Goal: Transaction & Acquisition: Subscribe to service/newsletter

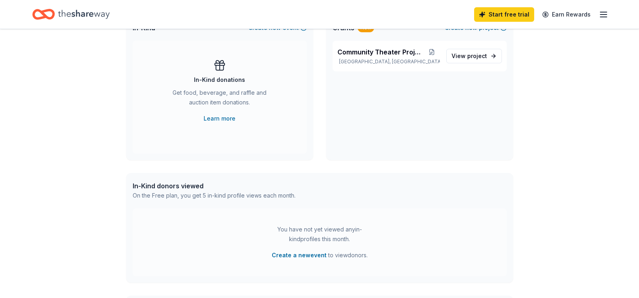
scroll to position [191, 0]
click at [467, 60] on span "project" at bounding box center [477, 57] width 20 height 7
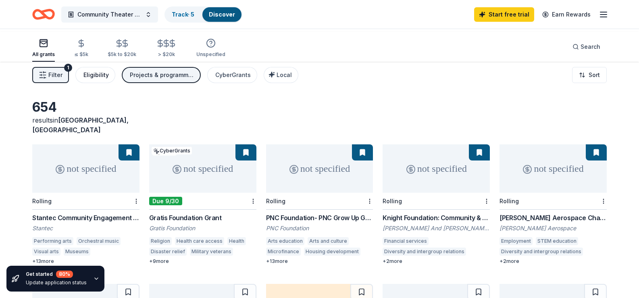
click at [109, 80] on div "Eligibility" at bounding box center [95, 75] width 25 height 10
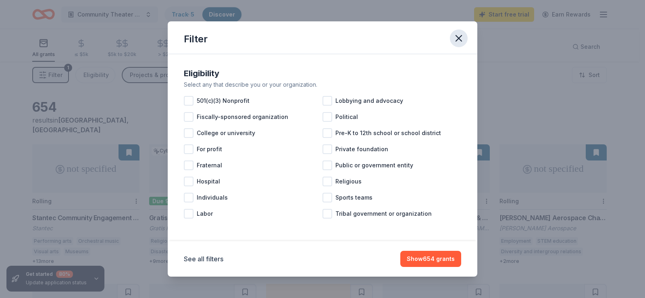
click at [464, 44] on icon "button" at bounding box center [458, 38] width 11 height 11
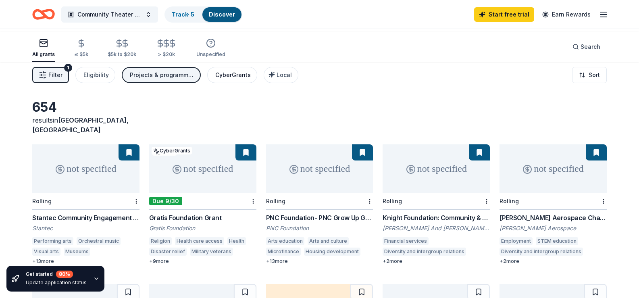
click at [251, 80] on div "CyberGrants" at bounding box center [232, 75] width 35 height 10
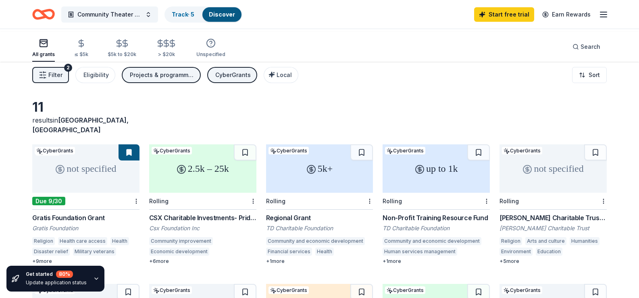
click at [100, 275] on icon "button" at bounding box center [96, 278] width 6 height 6
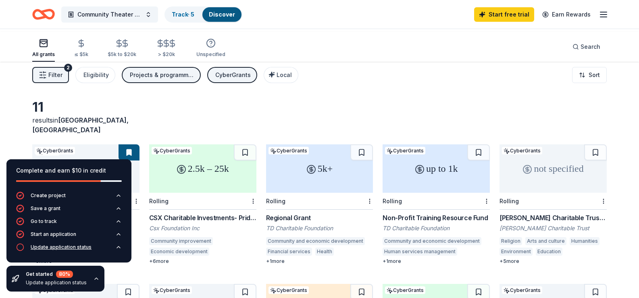
click at [81, 244] on div "Update application status" at bounding box center [61, 247] width 61 height 6
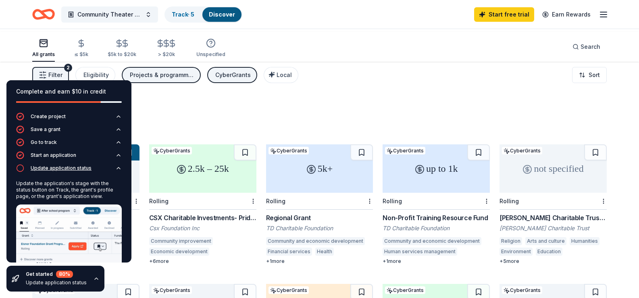
click at [81, 171] on div "Update application status" at bounding box center [61, 168] width 61 height 6
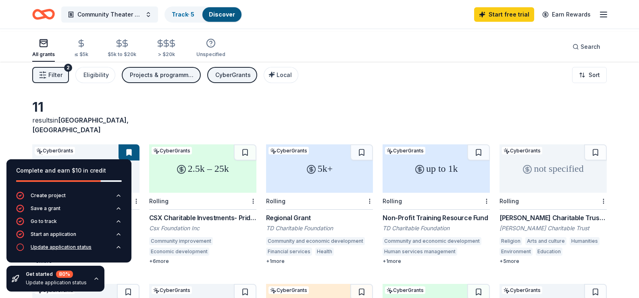
click at [22, 243] on icon "button" at bounding box center [20, 247] width 8 height 8
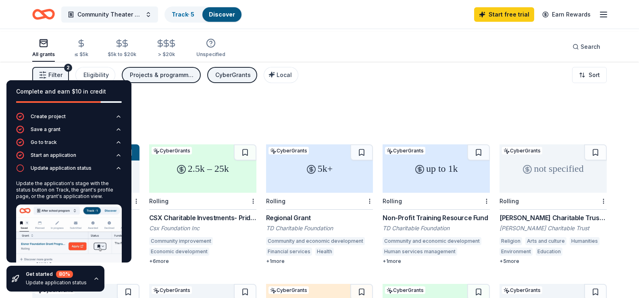
click at [502, 91] on div "Filter 2 Eligibility Projects & programming CyberGrants Local Sort" at bounding box center [319, 75] width 639 height 32
click at [136, 12] on span "Community Theater Project" at bounding box center [109, 15] width 64 height 10
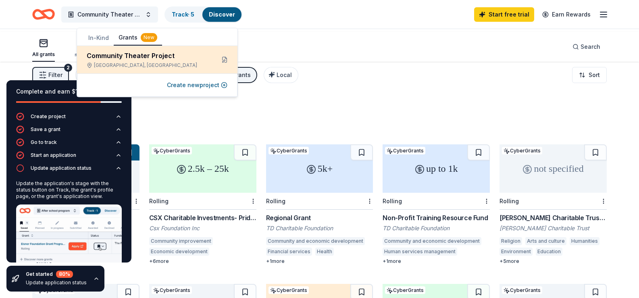
click at [146, 60] on div "Community Theater Project" at bounding box center [148, 56] width 122 height 10
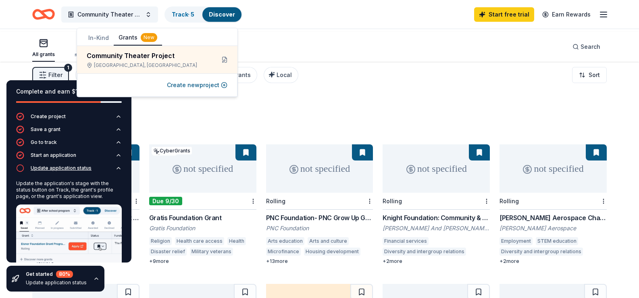
click at [117, 169] on icon "button" at bounding box center [118, 168] width 3 height 2
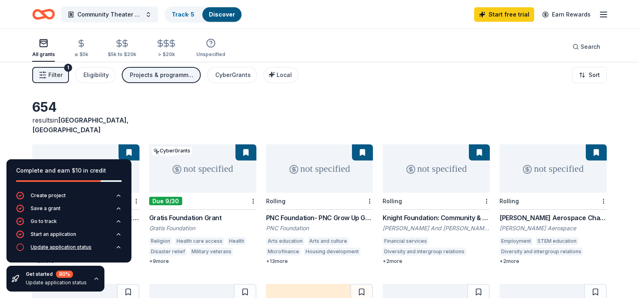
click at [22, 243] on icon "button" at bounding box center [20, 247] width 8 height 8
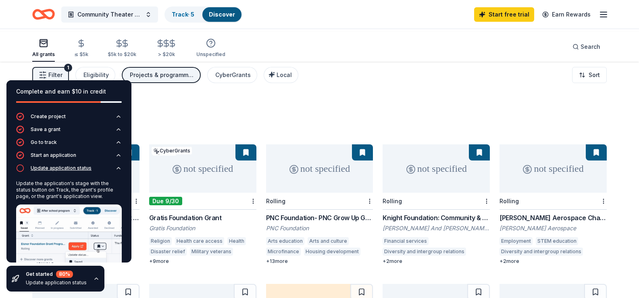
click at [69, 171] on div "Update application status" at bounding box center [61, 168] width 61 height 6
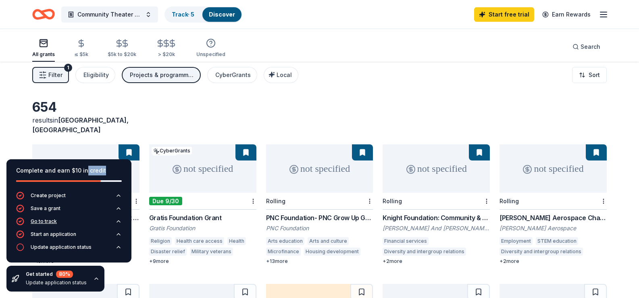
drag, startPoint x: 108, startPoint y: 124, endPoint x: 70, endPoint y: 193, distance: 79.5
click at [88, 159] on div "Complete and earn $10 in credit" at bounding box center [68, 175] width 125 height 32
click at [87, 279] on div "Update application status" at bounding box center [56, 282] width 61 height 6
click at [69, 266] on div "Get started 80 % Update application status" at bounding box center [55, 279] width 98 height 26
click at [100, 276] on button "button" at bounding box center [96, 278] width 6 height 6
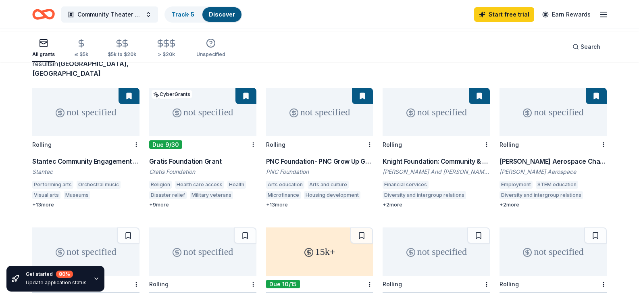
scroll to position [61, 0]
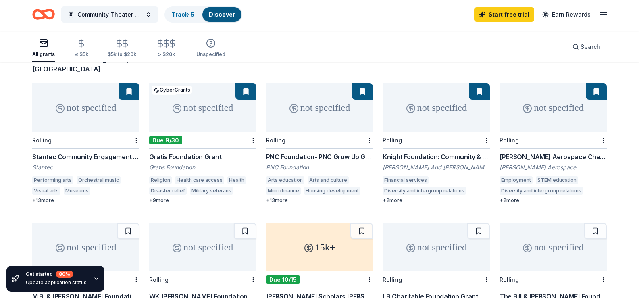
click at [54, 184] on div "Performing arts" at bounding box center [52, 180] width 41 height 8
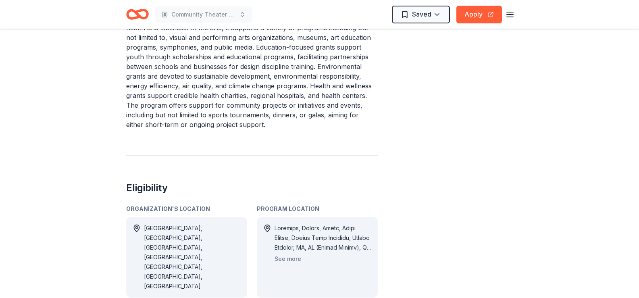
scroll to position [306, 0]
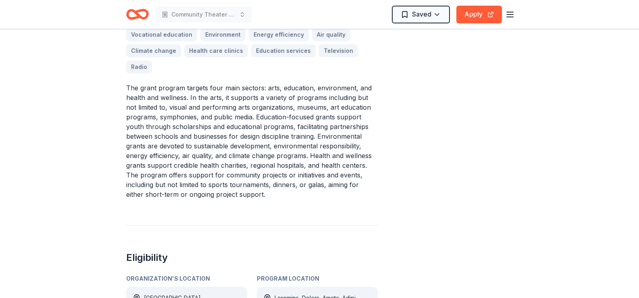
click at [207, 73] on div "Visual arts Performing arts Museums Arts education Orchestral music Elementary …" at bounding box center [251, 34] width 251 height 77
click at [210, 73] on div "Visual arts Performing arts Museums Arts education Orchestral music Elementary …" at bounding box center [251, 34] width 251 height 77
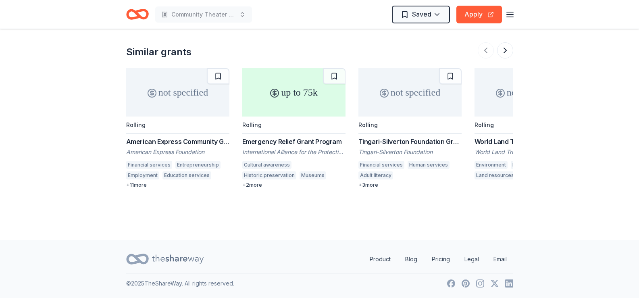
scroll to position [1586, 0]
click at [147, 188] on div "+ 11 more" at bounding box center [177, 185] width 103 height 6
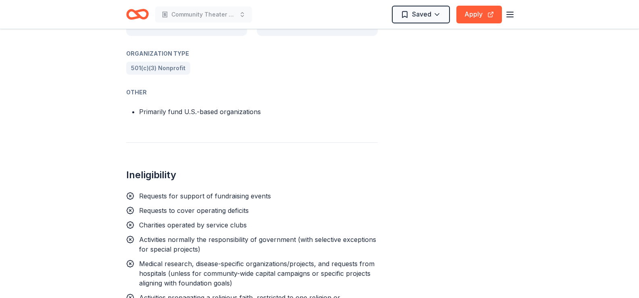
scroll to position [581, 0]
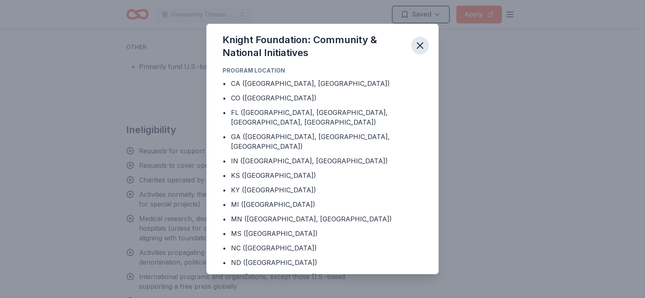
click at [423, 48] on icon "button" at bounding box center [420, 46] width 6 height 6
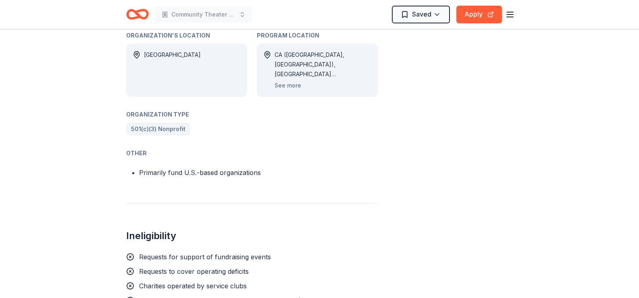
scroll to position [949, 0]
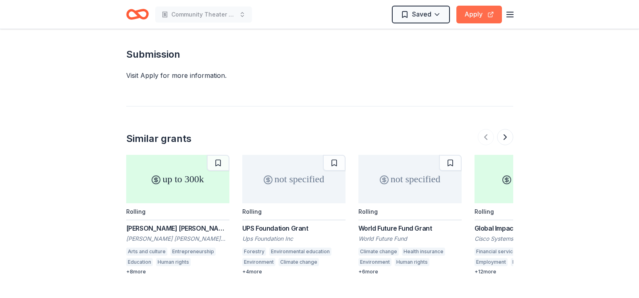
click at [460, 16] on button "Apply" at bounding box center [479, 15] width 46 height 18
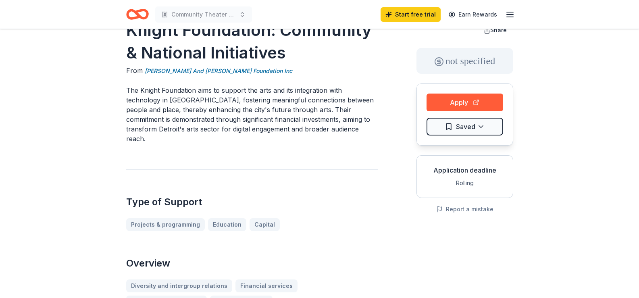
scroll to position [0, 0]
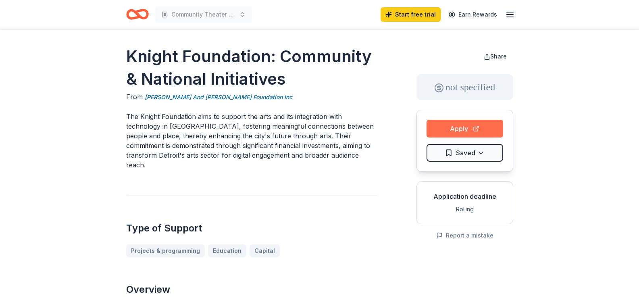
click at [451, 137] on button "Apply" at bounding box center [464, 129] width 77 height 18
click at [438, 137] on button "Apply" at bounding box center [464, 129] width 77 height 18
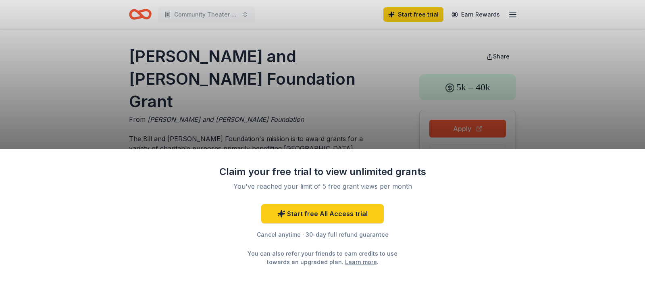
click at [581, 76] on div "Claim your free trial to view unlimited grants You've reached your limit of 5 f…" at bounding box center [322, 149] width 645 height 298
click at [336, 204] on link "Start free All Access trial" at bounding box center [322, 213] width 123 height 19
click at [319, 204] on link "Start free All Access trial" at bounding box center [322, 213] width 123 height 19
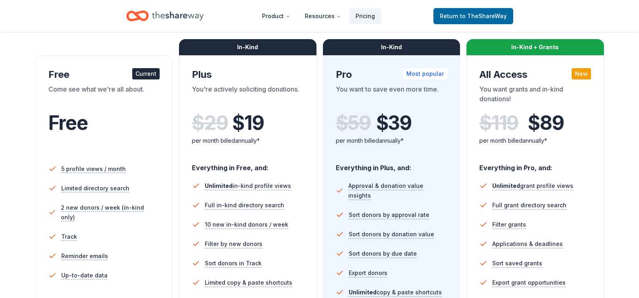
scroll to position [102, 0]
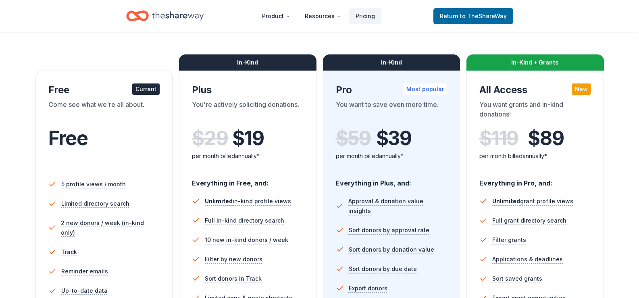
click at [293, 28] on button "Monthly" at bounding box center [299, 19] width 43 height 17
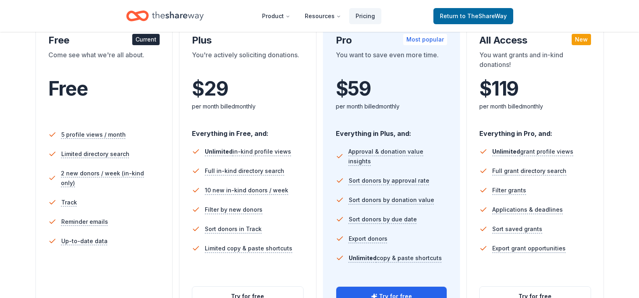
scroll to position [144, 0]
